Goal: Information Seeking & Learning: Find specific fact

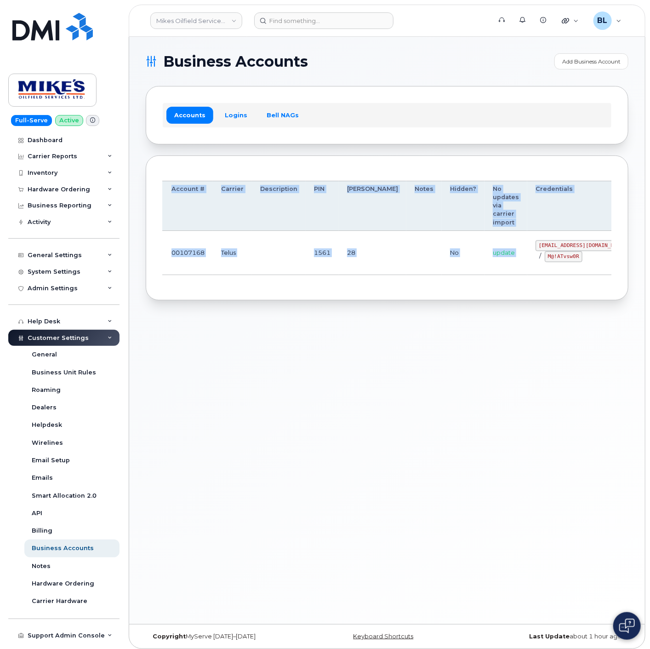
scroll to position [0, 53]
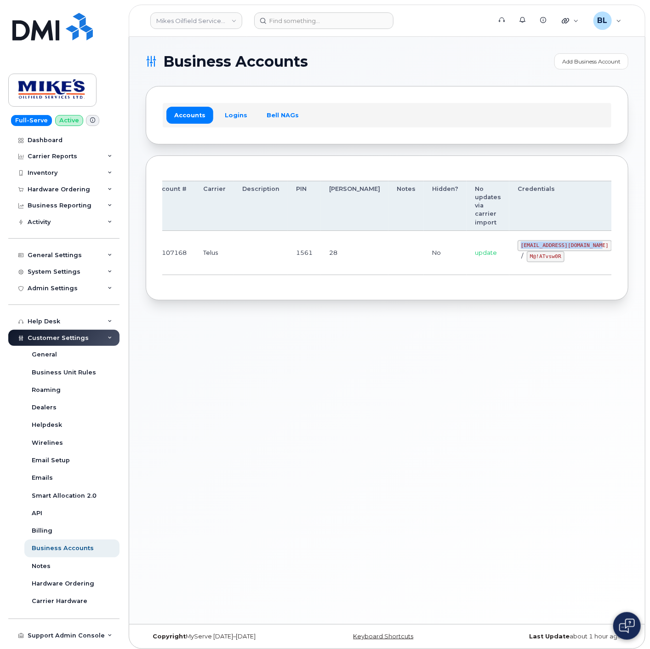
drag, startPoint x: 521, startPoint y: 246, endPoint x: 548, endPoint y: 248, distance: 26.8
click at [548, 248] on td "[EMAIL_ADDRESS][DOMAIN_NAME] / M@!ATvsw0R" at bounding box center [564, 253] width 111 height 44
copy code "[EMAIL_ADDRESS][DOMAIN_NAME]"
drag, startPoint x: 322, startPoint y: 274, endPoint x: 454, endPoint y: 281, distance: 132.1
click at [325, 274] on td "28" at bounding box center [355, 253] width 68 height 44
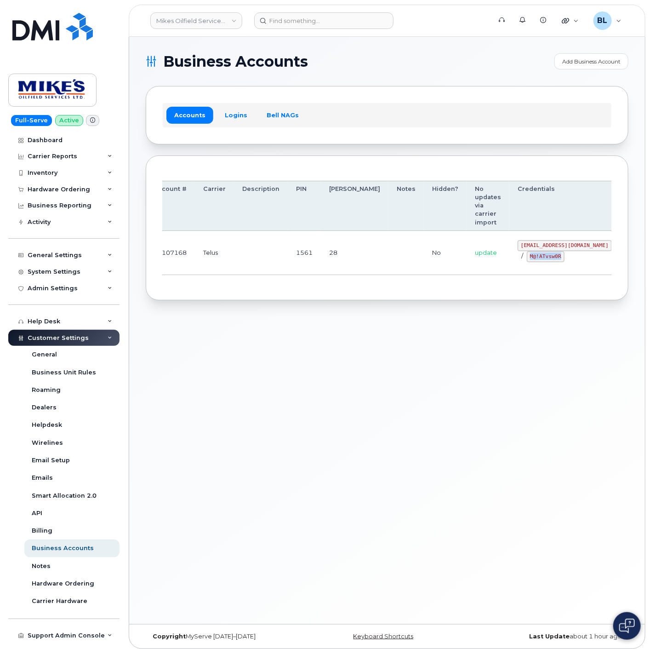
drag, startPoint x: 477, startPoint y: 257, endPoint x: 513, endPoint y: 262, distance: 36.6
click at [518, 262] on div "mikes.oilfield@outlook.com / M@!ATvsw0R" at bounding box center [565, 251] width 94 height 22
copy code "M@!ATvsw0R"
drag, startPoint x: 301, startPoint y: 331, endPoint x: 307, endPoint y: 325, distance: 8.8
click at [301, 331] on div "Business Accounts Add Business Account Accounts Logins Bell NAGs Order Account …" at bounding box center [387, 330] width 516 height 587
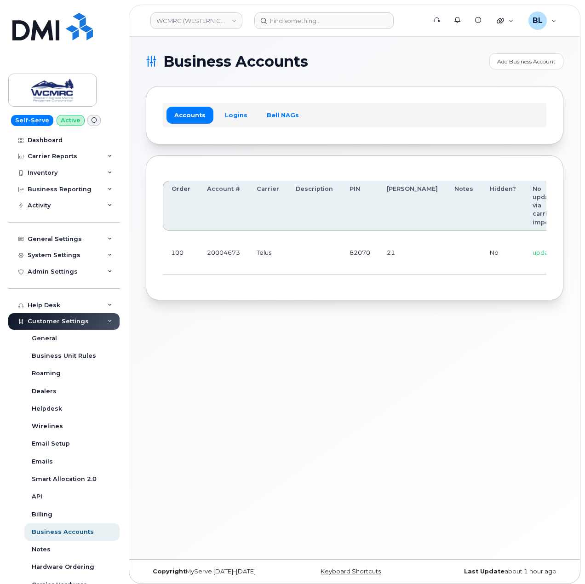
click at [222, 378] on div "Business Accounts Add Business Account Accounts Logins Bell NAGs Order Account …" at bounding box center [354, 298] width 451 height 522
click at [376, 351] on div "Business Accounts Add Business Account Accounts Logins Bell NAGs Order Account …" at bounding box center [354, 298] width 451 height 522
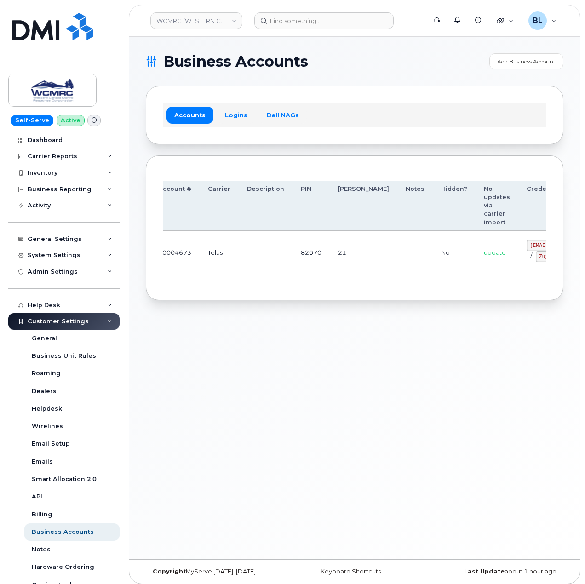
scroll to position [0, 82]
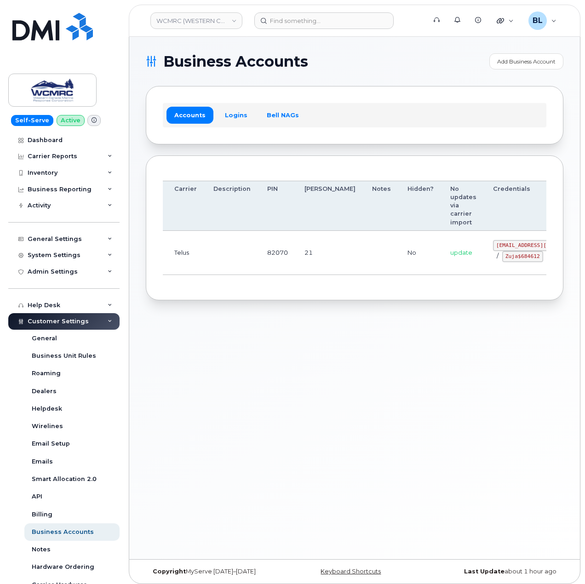
drag, startPoint x: 264, startPoint y: 249, endPoint x: 527, endPoint y: 250, distance: 263.0
drag, startPoint x: 446, startPoint y: 238, endPoint x: 483, endPoint y: 243, distance: 37.6
click at [493, 243] on code "ap@wcmrc.com" at bounding box center [540, 245] width 94 height 11
copy code "ap@wcmrc.com"
drag, startPoint x: 442, startPoint y: 261, endPoint x: 484, endPoint y: 266, distance: 42.1
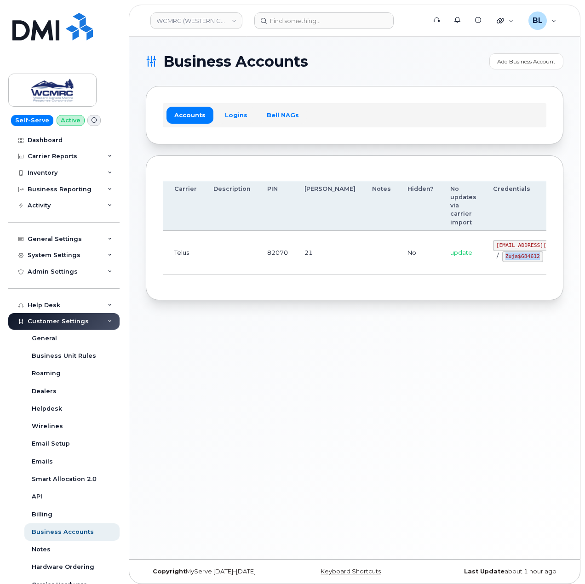
click at [485, 266] on td "ap@wcmrc.com / Zuja$684612" at bounding box center [540, 253] width 111 height 44
copy code "Zuja$684612"
drag, startPoint x: 434, startPoint y: 369, endPoint x: 428, endPoint y: 365, distance: 7.4
click at [434, 369] on div "Business Accounts Add Business Account Accounts Logins Bell NAGs Order Account …" at bounding box center [354, 298] width 451 height 522
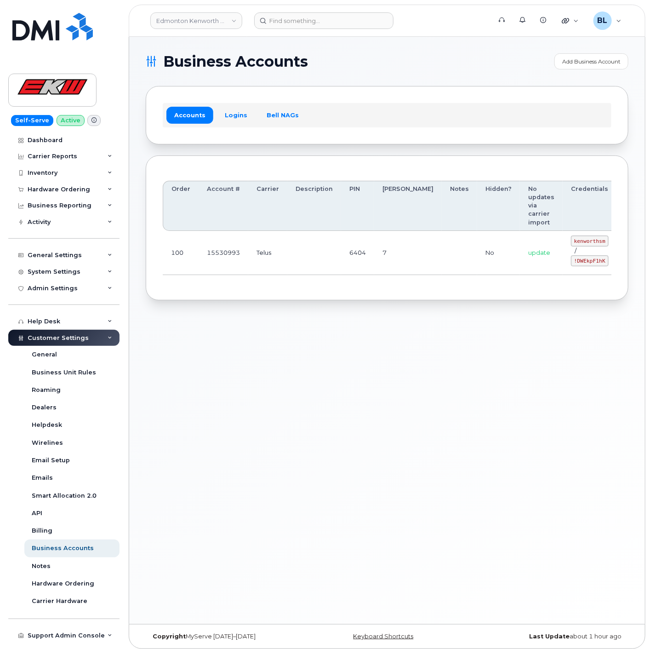
drag, startPoint x: 272, startPoint y: 270, endPoint x: 476, endPoint y: 263, distance: 203.8
drag, startPoint x: 526, startPoint y: 241, endPoint x: 557, endPoint y: 244, distance: 30.9
click at [571, 244] on code "kenworthsm" at bounding box center [590, 240] width 38 height 11
copy code "kenworthsm"
drag, startPoint x: 520, startPoint y: 259, endPoint x: 560, endPoint y: 262, distance: 40.1
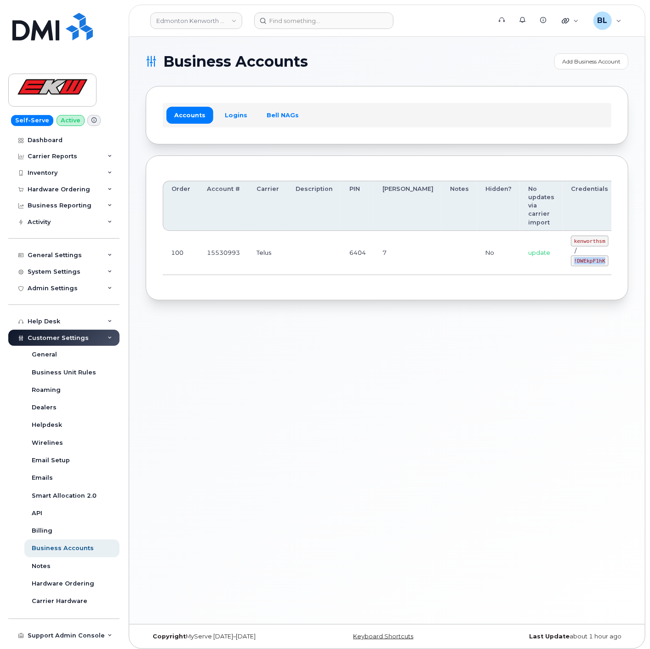
click at [563, 262] on td "kenworthsm / !DWEkpF1hK" at bounding box center [590, 253] width 54 height 44
copy code "!DWEkpF1hK"
drag, startPoint x: 342, startPoint y: 293, endPoint x: 342, endPoint y: 288, distance: 5.1
click at [342, 293] on div "Order Account # Carrier Description PIN Bill Day Notes Hidden? No updates via c…" at bounding box center [387, 227] width 483 height 145
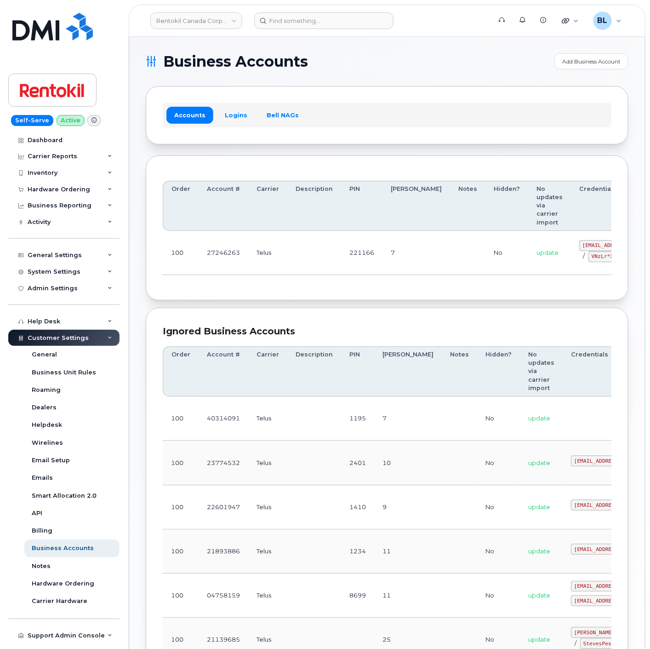
drag, startPoint x: 259, startPoint y: 255, endPoint x: 477, endPoint y: 253, distance: 217.5
drag, startPoint x: 439, startPoint y: 251, endPoint x: 590, endPoint y: 250, distance: 150.8
click at [401, 288] on div "Order Account # Carrier Description PIN Bill Day Notes Hidden? No updates via c…" at bounding box center [387, 227] width 483 height 145
click at [383, 257] on td "7" at bounding box center [416, 253] width 68 height 44
drag, startPoint x: 384, startPoint y: 257, endPoint x: 458, endPoint y: 265, distance: 74.5
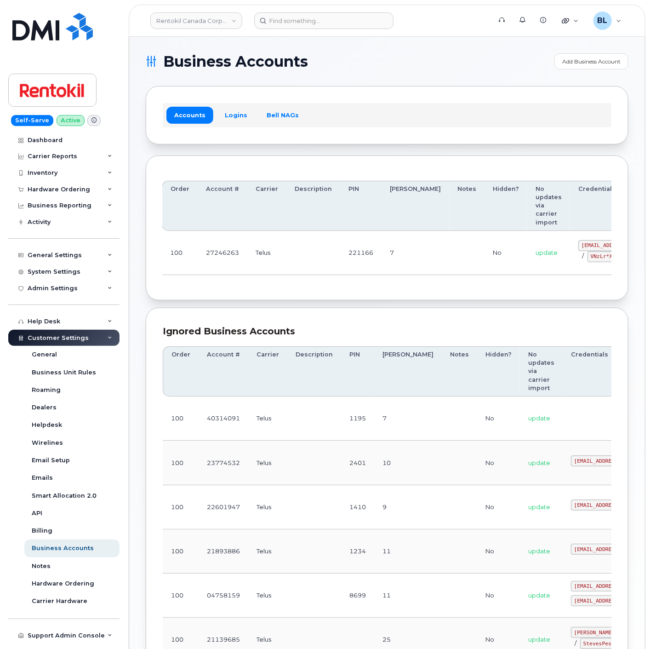
scroll to position [0, 58]
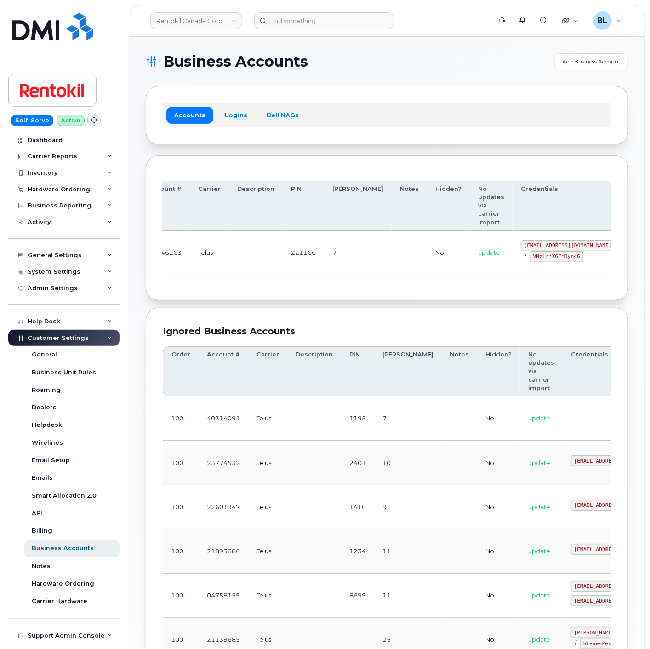
drag, startPoint x: 320, startPoint y: 266, endPoint x: 327, endPoint y: 263, distance: 7.7
click at [324, 266] on td "7" at bounding box center [358, 253] width 68 height 44
drag, startPoint x: 328, startPoint y: 255, endPoint x: 426, endPoint y: 247, distance: 98.2
click at [470, 248] on td "update" at bounding box center [491, 253] width 43 height 44
drag, startPoint x: 474, startPoint y: 247, endPoint x: 548, endPoint y: 245, distance: 74.5
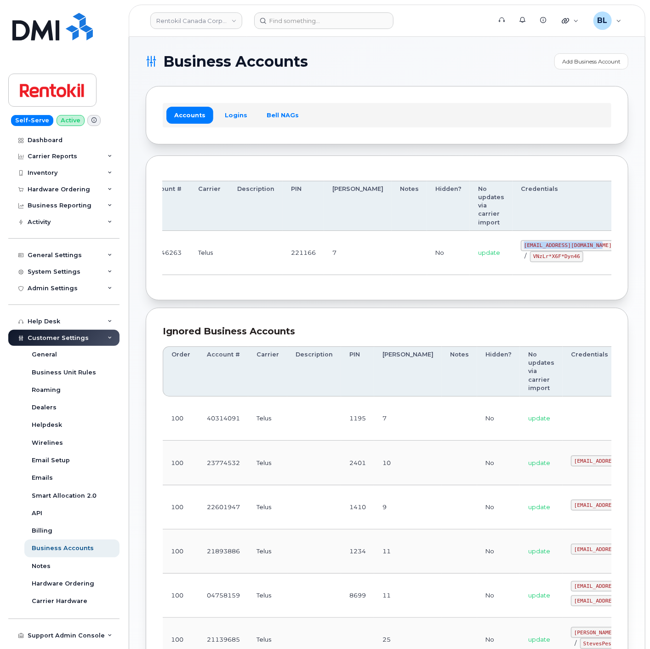
click at [548, 245] on code "malorie.bell@rentokil.com" at bounding box center [568, 245] width 94 height 11
copy code "malorie.bell@rentokil.com"
click at [646, 251] on body "Rentokil Canada Corporate Support Alerts Knowledge Base Quicklinks Suspend / Ca…" at bounding box center [325, 414] width 650 height 829
drag, startPoint x: 302, startPoint y: 287, endPoint x: 468, endPoint y: 274, distance: 166.0
click at [302, 287] on div "Order Account # Carrier Description PIN Bill Day Notes Hidden? No updates via c…" at bounding box center [387, 227] width 483 height 145
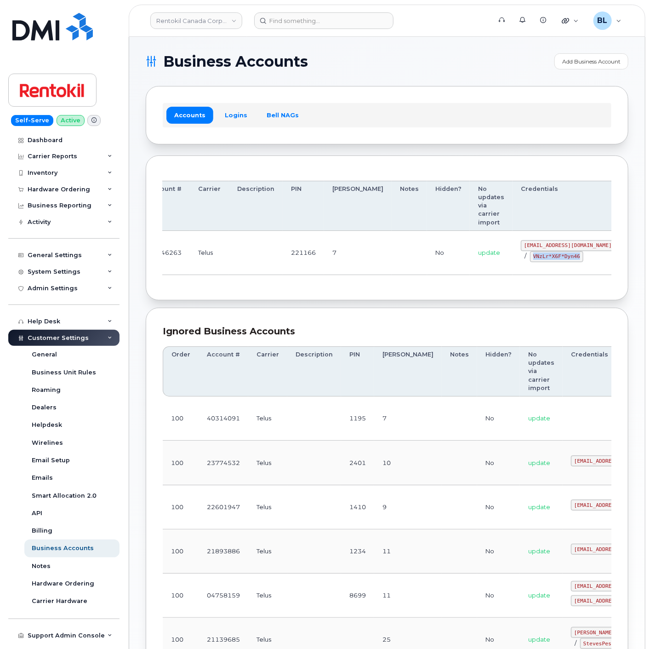
drag, startPoint x: 479, startPoint y: 257, endPoint x: 531, endPoint y: 259, distance: 51.5
click at [531, 259] on div "malorie.bell@rentokil.com / VNzLr*X6F*Dyn46" at bounding box center [568, 251] width 94 height 22
copy code "VNzLr*X6F*Dyn46"
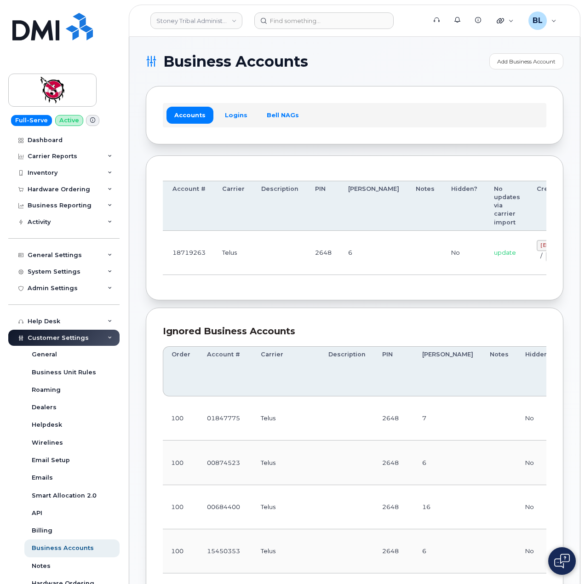
drag, startPoint x: 324, startPoint y: 239, endPoint x: 501, endPoint y: 255, distance: 177.7
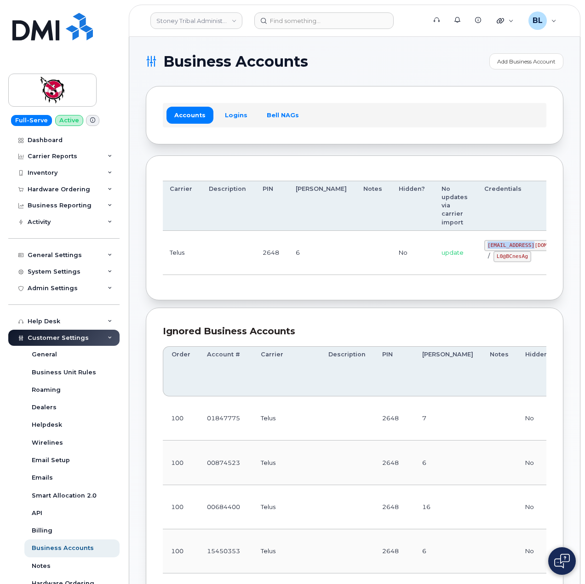
drag, startPoint x: 436, startPoint y: 246, endPoint x: 501, endPoint y: 249, distance: 65.4
click at [485, 245] on td "[EMAIL_ADDRESS][DOMAIN_NAME] / L0@BCnesAg" at bounding box center [531, 253] width 111 height 44
copy code "[EMAIL_ADDRESS][DOMAIN_NAME]"
click at [307, 291] on div "Order Account # Carrier Description PIN Bill Day Notes Hidden? No updates via c…" at bounding box center [354, 227] width 417 height 145
drag, startPoint x: 443, startPoint y: 257, endPoint x: 483, endPoint y: 258, distance: 40.0
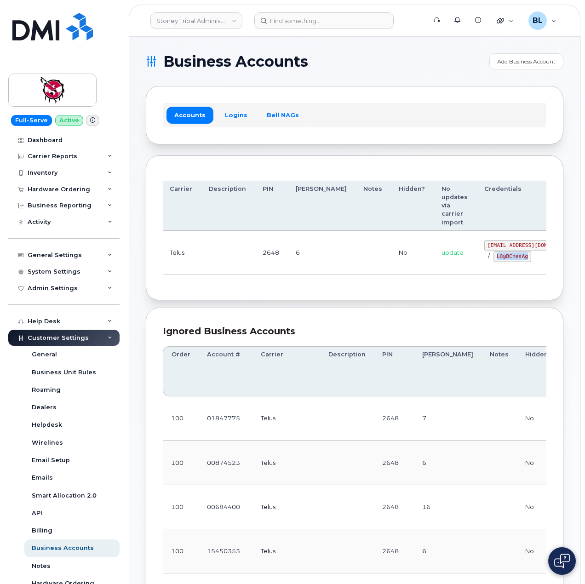
click at [484, 258] on div "18719263@sm.com / L0@BCnesAg" at bounding box center [531, 251] width 94 height 22
copy code "L0@BCnesAg"
click at [558, 296] on div "Order Account # Carrier Description PIN Bill Day Notes Hidden? No updates via c…" at bounding box center [354, 227] width 417 height 145
click at [272, 240] on td "2648" at bounding box center [270, 253] width 33 height 44
drag, startPoint x: 278, startPoint y: 239, endPoint x: 374, endPoint y: 251, distance: 96.8
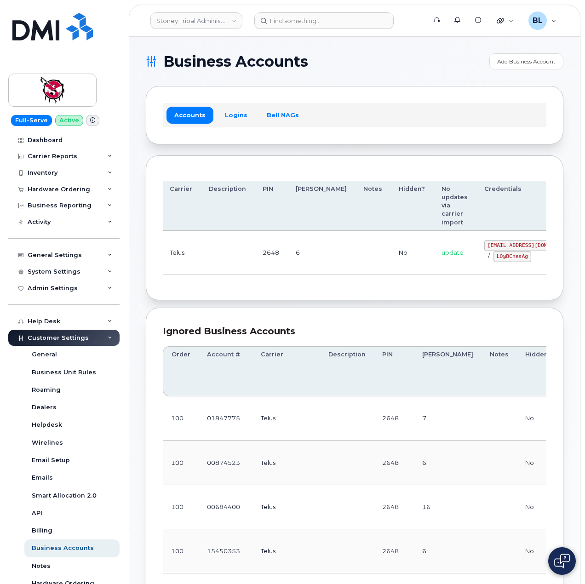
drag, startPoint x: 231, startPoint y: 268, endPoint x: 399, endPoint y: 265, distance: 167.3
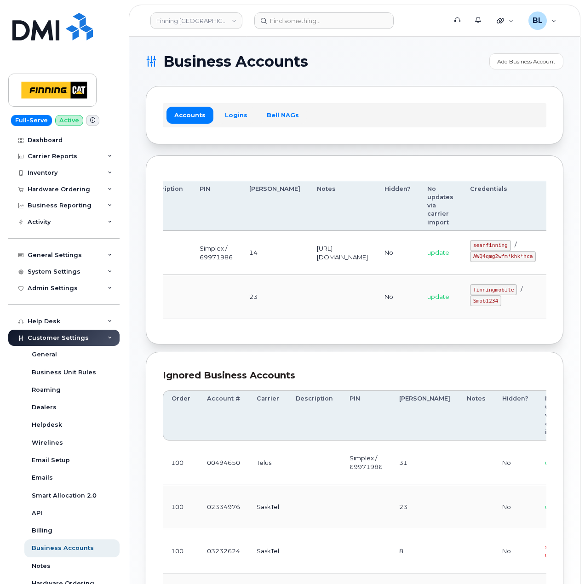
drag, startPoint x: 351, startPoint y: 265, endPoint x: 479, endPoint y: 260, distance: 128.8
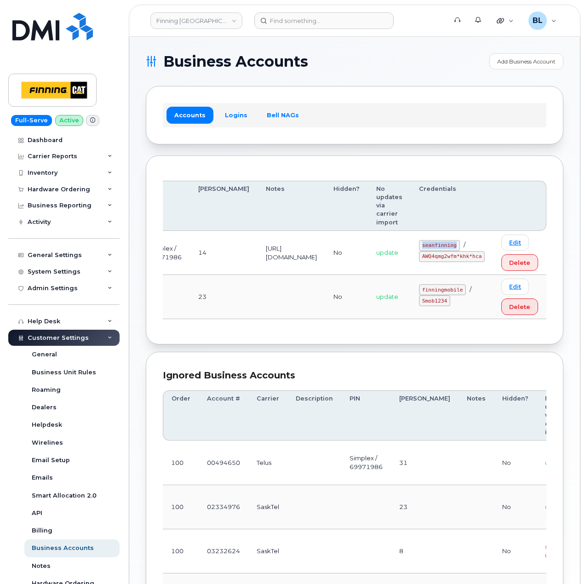
drag, startPoint x: 424, startPoint y: 249, endPoint x: 462, endPoint y: 246, distance: 38.3
click at [462, 246] on td "seanfinning / AWQ4qmg2wfm*khk*hca" at bounding box center [452, 253] width 82 height 44
copy code "seanfinning"
drag, startPoint x: 295, startPoint y: 277, endPoint x: 443, endPoint y: 275, distance: 147.6
click at [298, 277] on td at bounding box center [291, 297] width 68 height 44
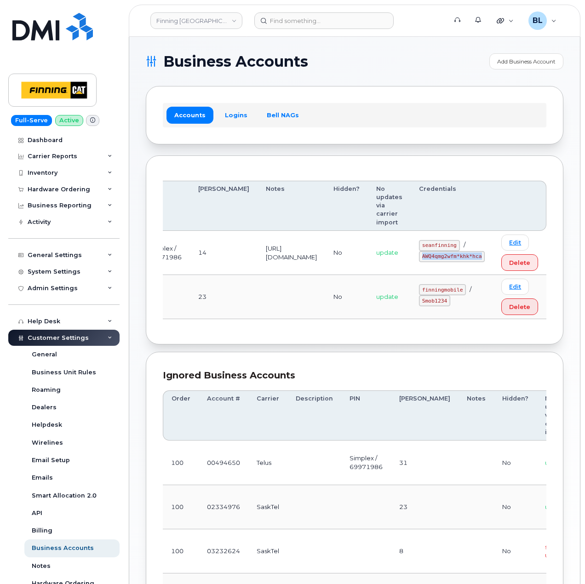
drag, startPoint x: 424, startPoint y: 260, endPoint x: 490, endPoint y: 262, distance: 65.8
click at [490, 262] on td "seanfinning / AWQ4qmg2wfm*khk*hca" at bounding box center [452, 253] width 82 height 44
copy code "AWQ4qmg2wfm*khk*hca"
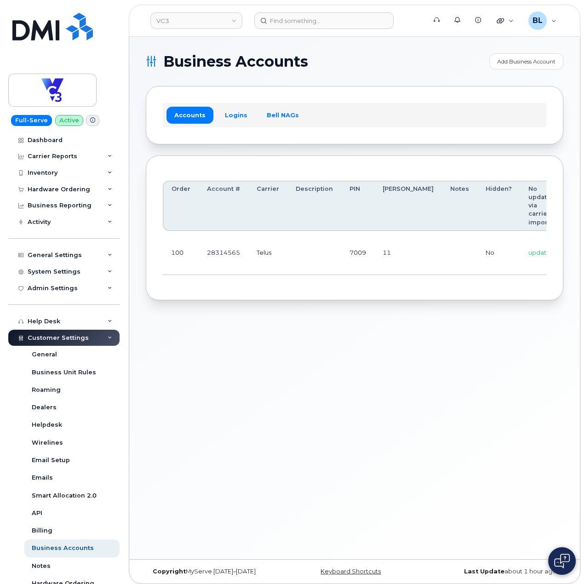
scroll to position [0, 98]
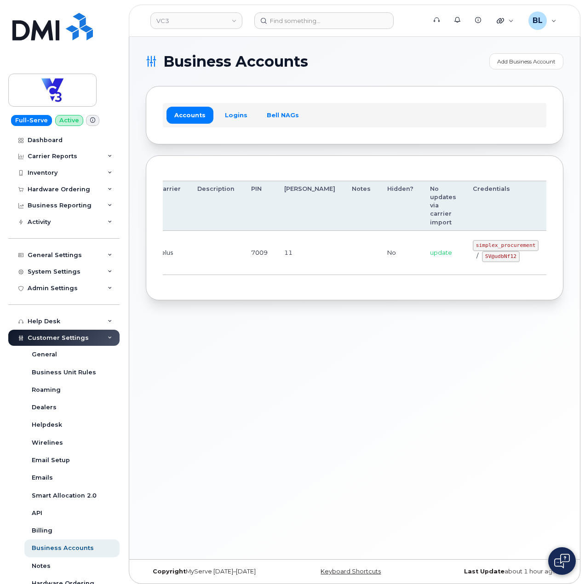
drag, startPoint x: 251, startPoint y: 259, endPoint x: 461, endPoint y: 265, distance: 209.7
drag, startPoint x: 426, startPoint y: 243, endPoint x: 483, endPoint y: 249, distance: 57.3
click at [483, 249] on code "simplex_procurement" at bounding box center [506, 245] width 66 height 11
copy code "simplex_procurement"
drag, startPoint x: 433, startPoint y: 254, endPoint x: 466, endPoint y: 259, distance: 33.6
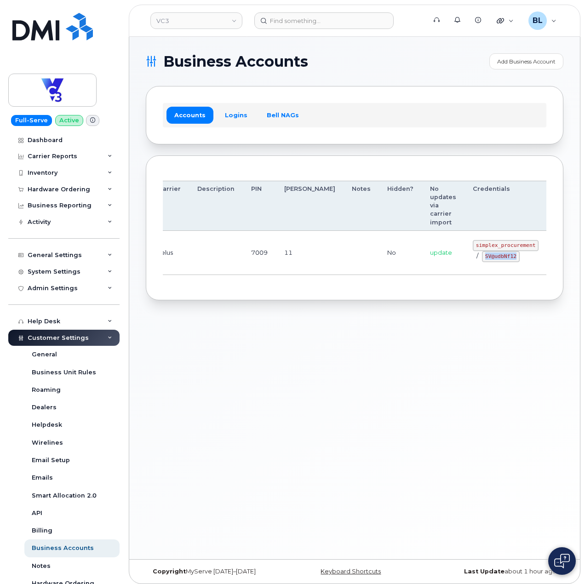
click at [473, 259] on div "simplex_procurement / SV@udbNf12" at bounding box center [506, 251] width 66 height 22
copy code "SV@udbNf12"
drag, startPoint x: 282, startPoint y: 376, endPoint x: 284, endPoint y: 325, distance: 50.6
click at [280, 361] on div "Business Accounts Add Business Account Accounts Logins Bell NAGs Order Account …" at bounding box center [354, 298] width 451 height 522
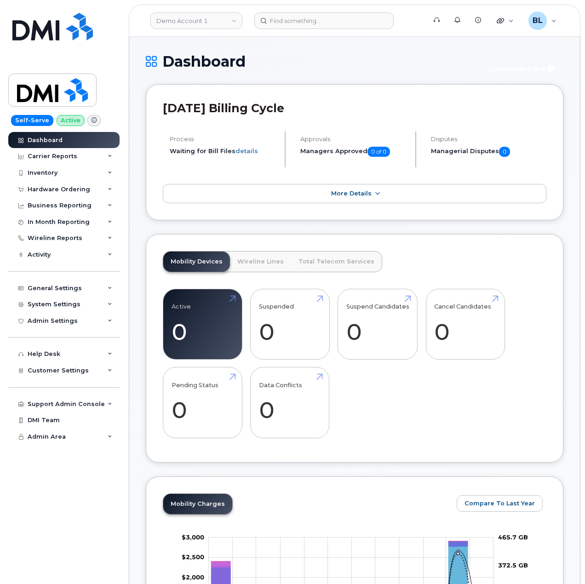
click at [308, 60] on h1 "Dashboard" at bounding box center [311, 61] width 330 height 16
